Goal: Find specific page/section: Find specific page/section

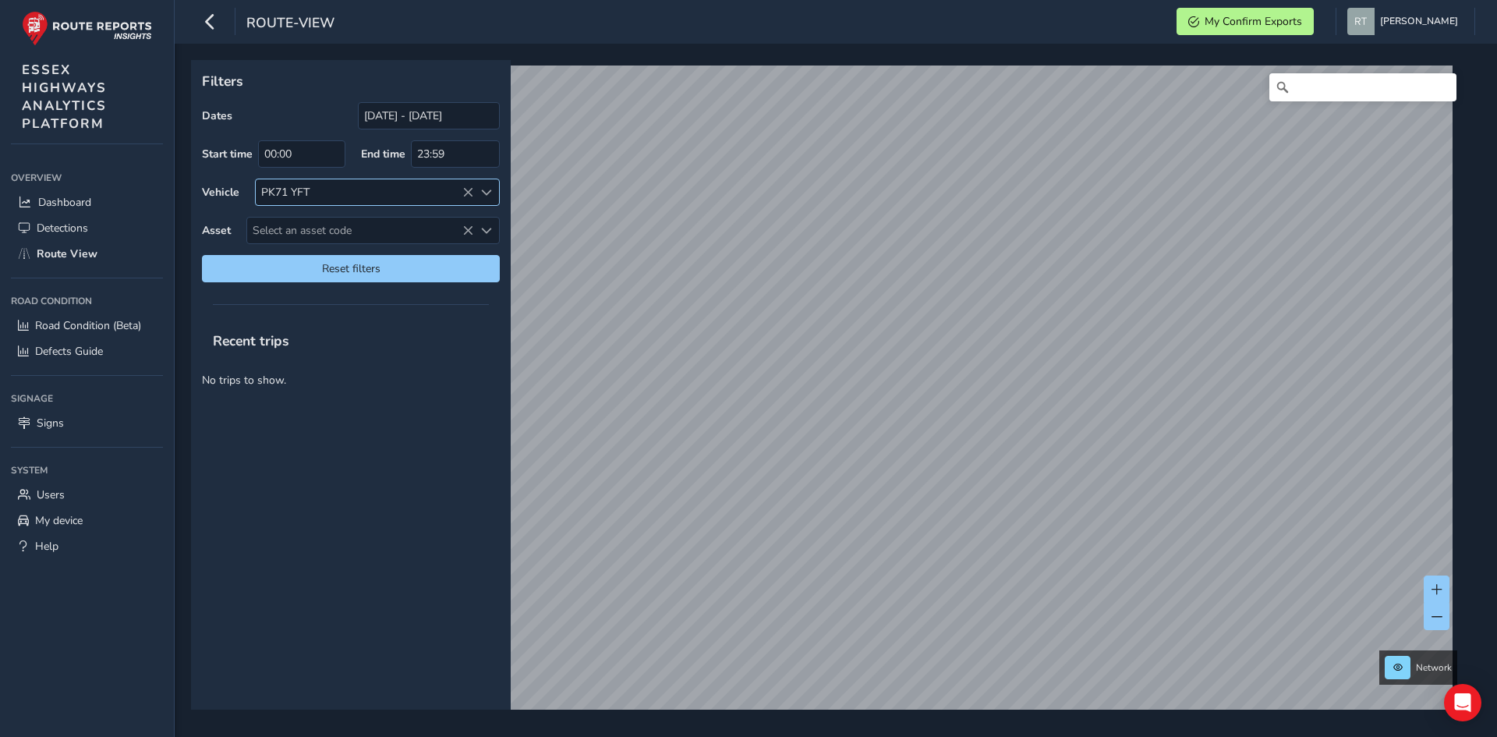
click at [462, 192] on icon at bounding box center [467, 192] width 11 height 11
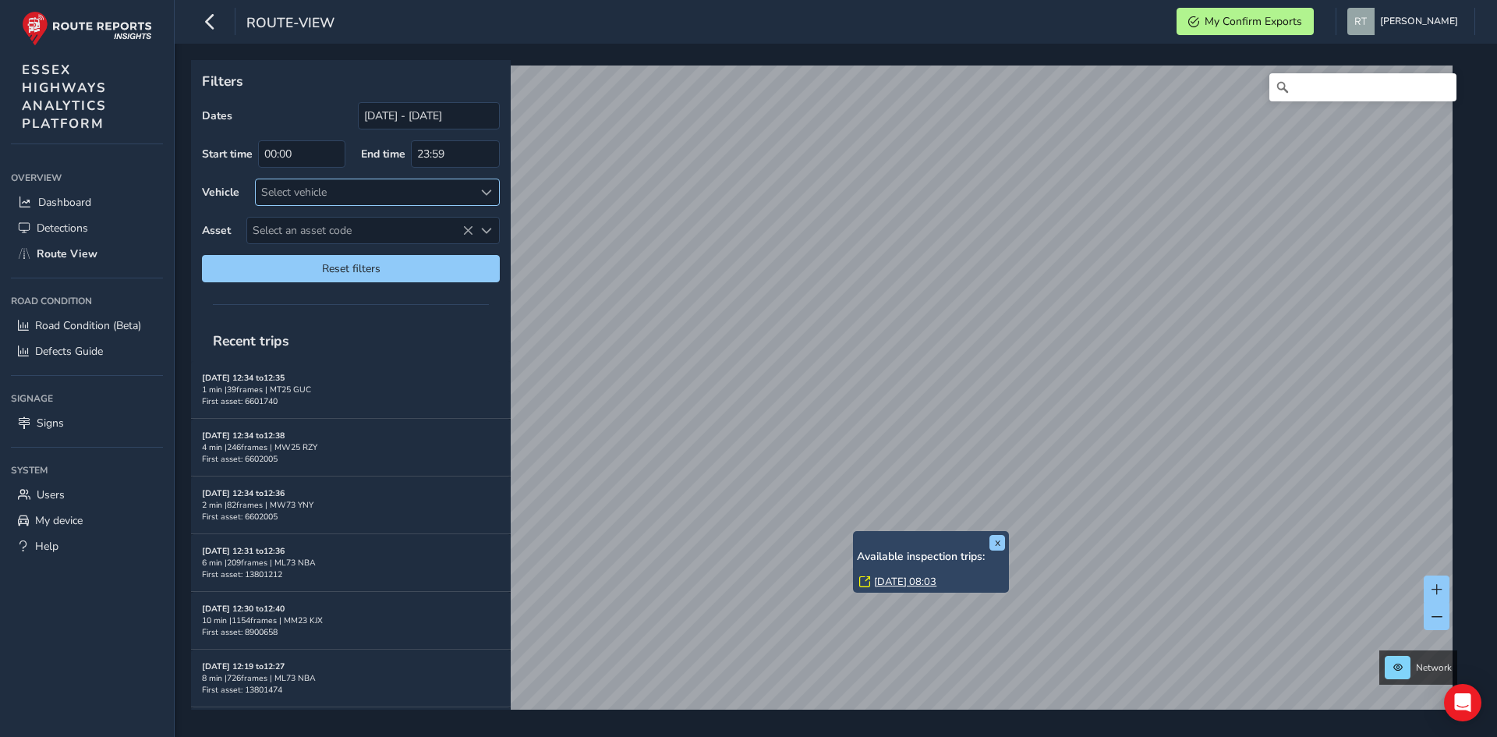
click at [902, 579] on link "[DATE] 08:03" at bounding box center [905, 582] width 62 height 14
